Goal: Information Seeking & Learning: Learn about a topic

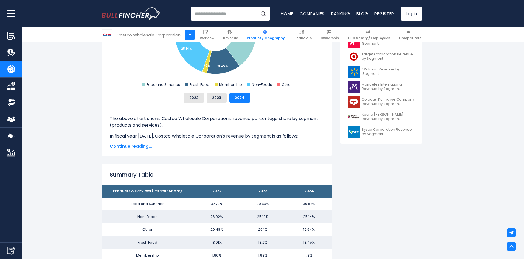
scroll to position [110, 0]
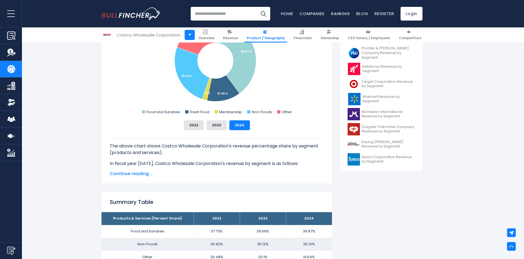
scroll to position [137, 0]
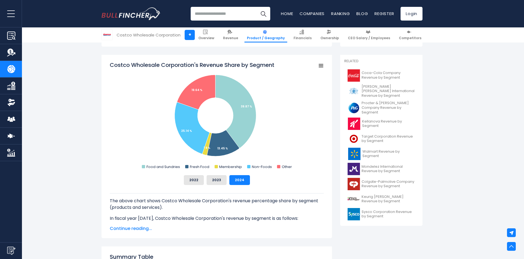
click at [303, 218] on p "In fiscal year [DATE], Costco Wholesale Corporation's revenue by segment is as …" at bounding box center [217, 218] width 214 height 7
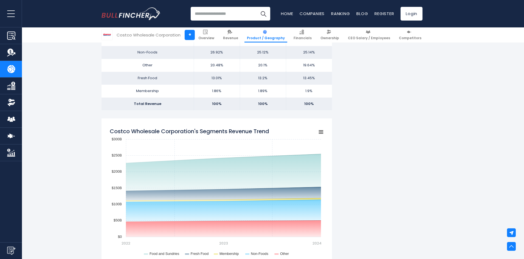
scroll to position [357, 0]
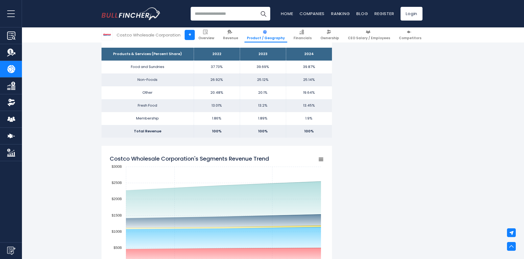
click at [327, 187] on div "Costco Wholesale Corporation's Segments Revenue Trend Created with Highcharts 1…" at bounding box center [216, 239] width 230 height 186
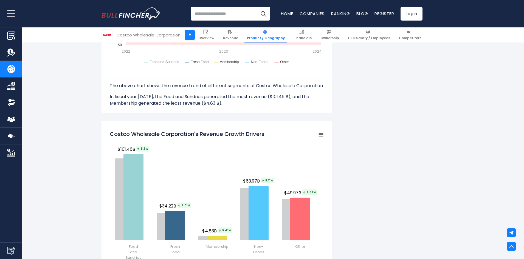
scroll to position [603, 0]
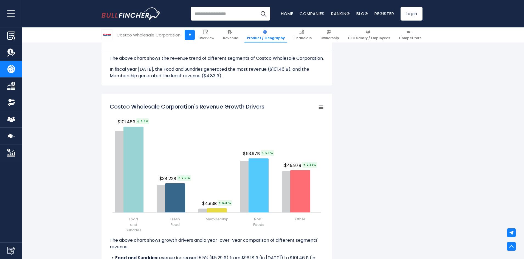
click at [327, 187] on div "Costco Wholesale Corporation's Revenue Growth Drivers Created with Highcharts 1…" at bounding box center [216, 196] width 230 height 204
click at [358, 170] on div "Costco Wholesale Corporation's Revenue by Segment In fiscal year [DATE], Costco…" at bounding box center [261, 91] width 321 height 1144
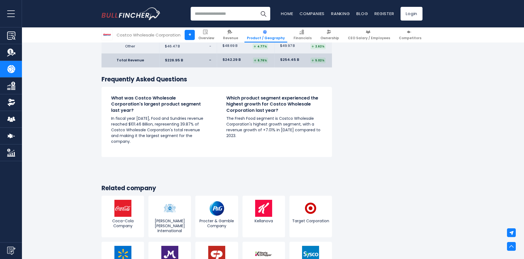
scroll to position [823, 0]
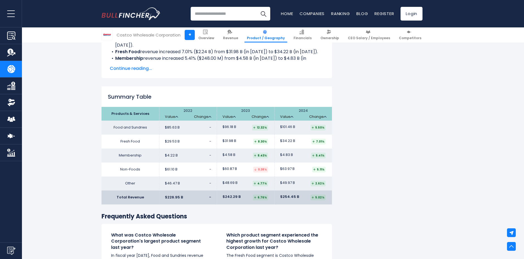
drag, startPoint x: 439, startPoint y: 104, endPoint x: 435, endPoint y: 104, distance: 3.9
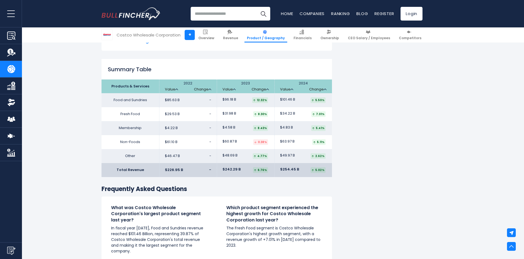
scroll to position [878, 0]
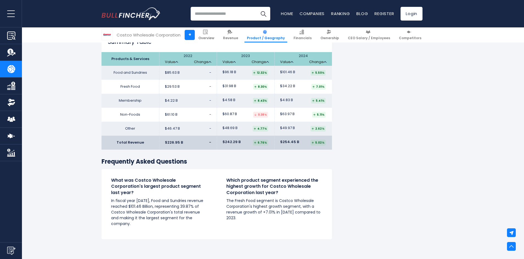
click at [163, 225] on div "What was Costco Wholesale Corporation's largest product segment last year? In f…" at bounding box center [158, 204] width 115 height 54
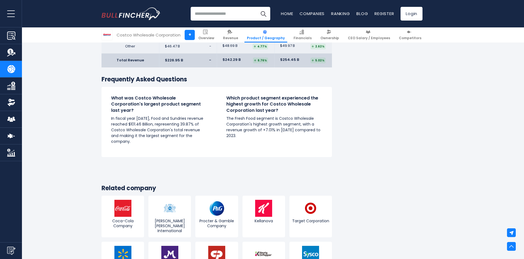
scroll to position [823, 0]
